Goal: Transaction & Acquisition: Obtain resource

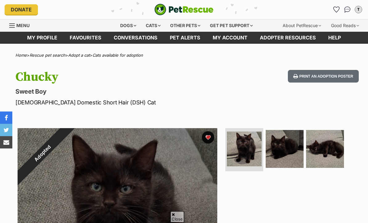
click at [212, 131] on button "favourite" at bounding box center [208, 137] width 12 height 12
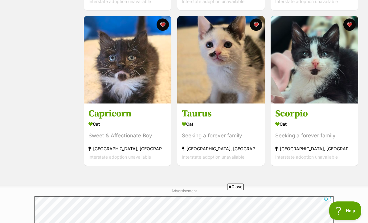
scroll to position [422, 0]
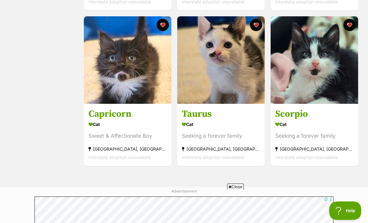
click at [250, 98] on img at bounding box center [221, 60] width 88 height 88
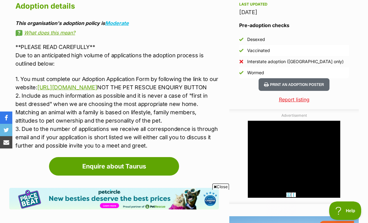
click at [97, 87] on link "https://www.all4pawsdogrescue.com.au/forms.html" at bounding box center [67, 87] width 60 height 6
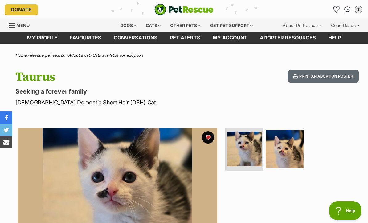
click at [40, 35] on link "My profile" at bounding box center [42, 38] width 43 height 12
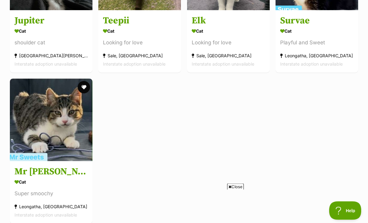
scroll to position [351, 0]
click at [67, 130] on img at bounding box center [51, 120] width 83 height 83
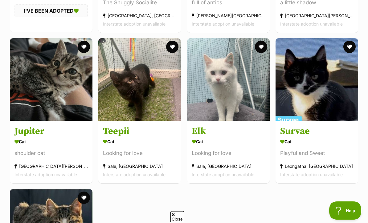
scroll to position [240, 0]
click at [78, 93] on img at bounding box center [51, 79] width 83 height 83
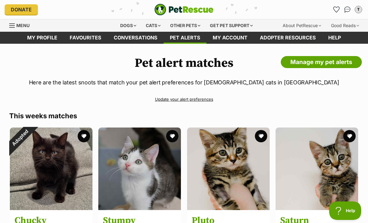
scroll to position [0, 0]
click at [208, 101] on link "Update your alert preferences" at bounding box center [184, 99] width 350 height 11
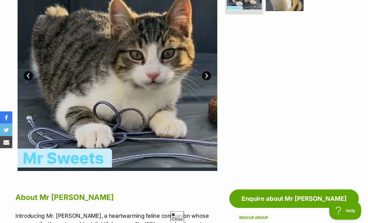
scroll to position [143, 0]
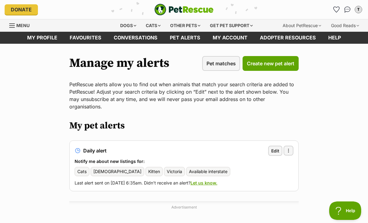
click at [231, 63] on span "Pet matches" at bounding box center [221, 63] width 29 height 7
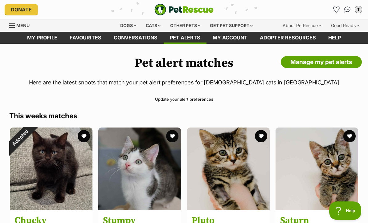
click at [105, 38] on link "Favourites" at bounding box center [86, 38] width 44 height 12
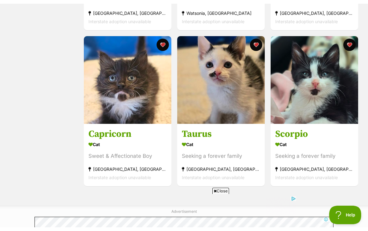
scroll to position [398, 0]
